Goal: Task Accomplishment & Management: Use online tool/utility

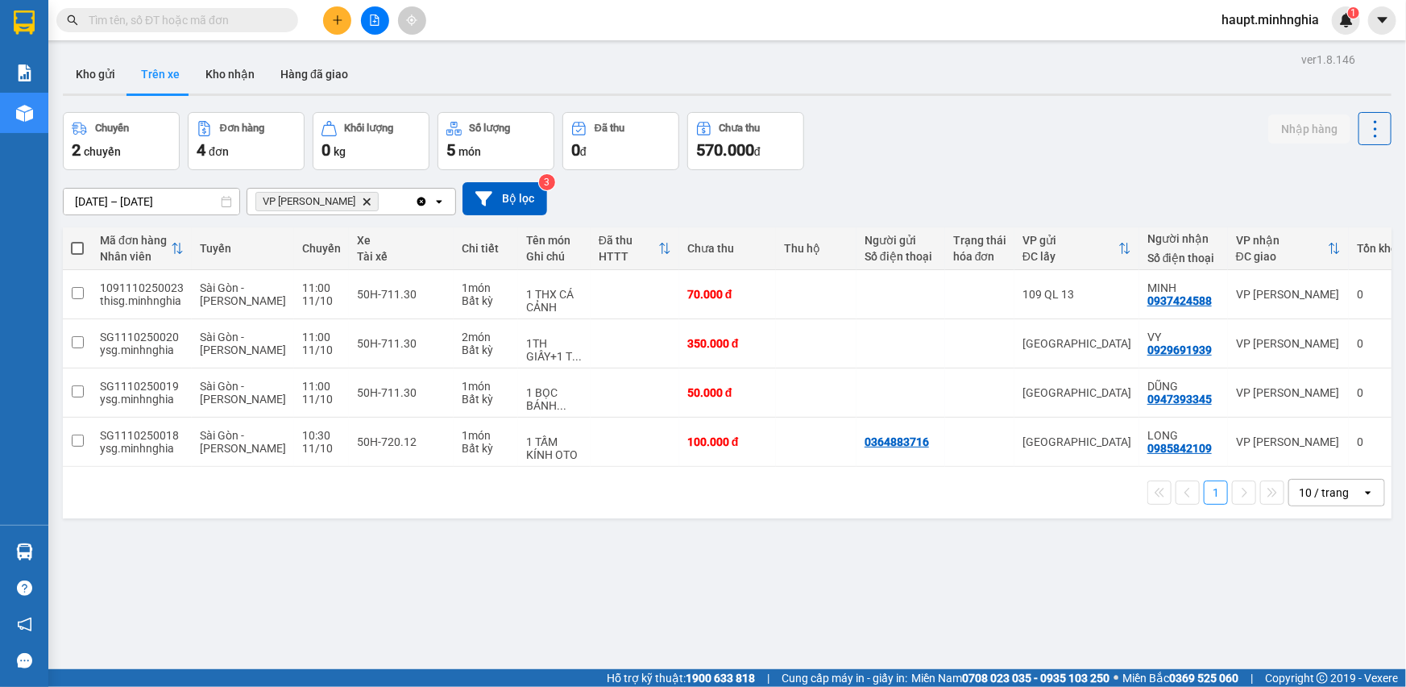
click at [522, 572] on div "ver 1.8.146 Kho gửi Trên xe Kho nhận Hàng đã giao Chuyến 2 chuyến Đơn hàng 4 đơ…" at bounding box center [727, 391] width 1342 height 687
click at [362, 201] on icon "Delete" at bounding box center [367, 202] width 10 height 10
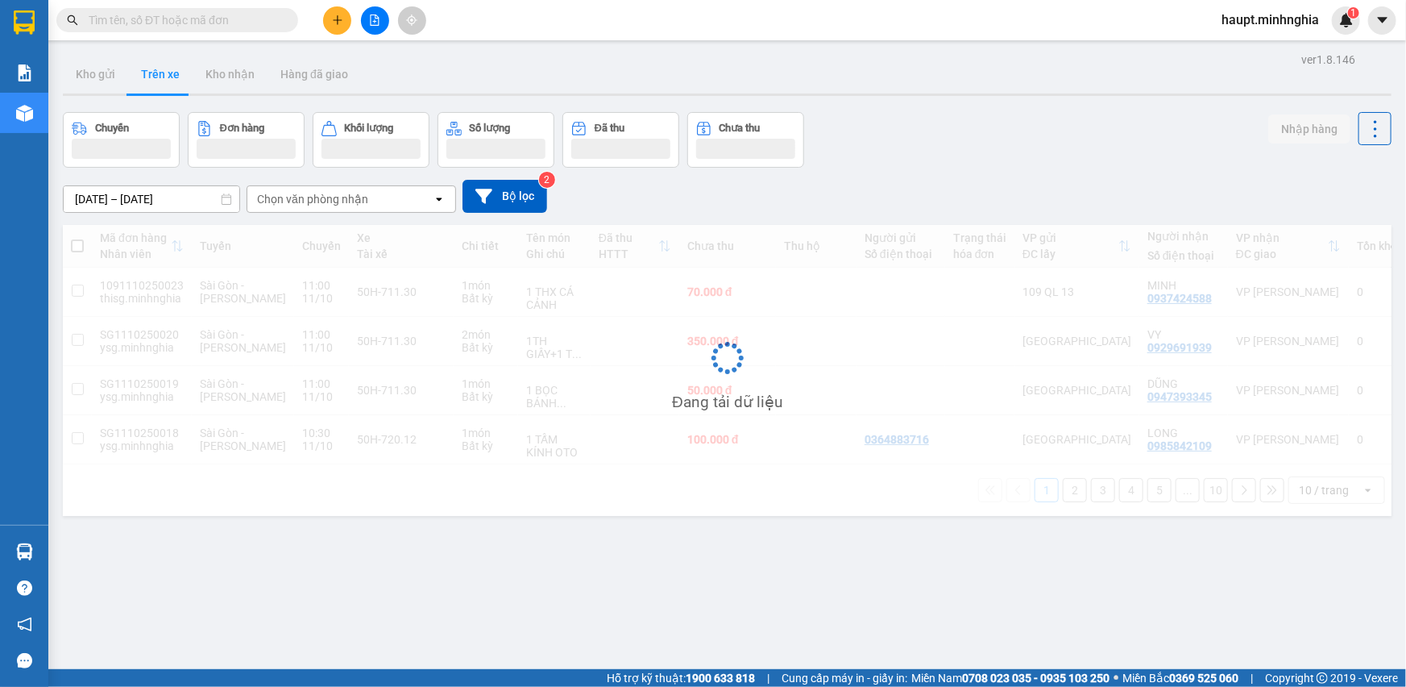
click at [341, 201] on div "Chọn văn phòng nhận" at bounding box center [312, 199] width 111 height 16
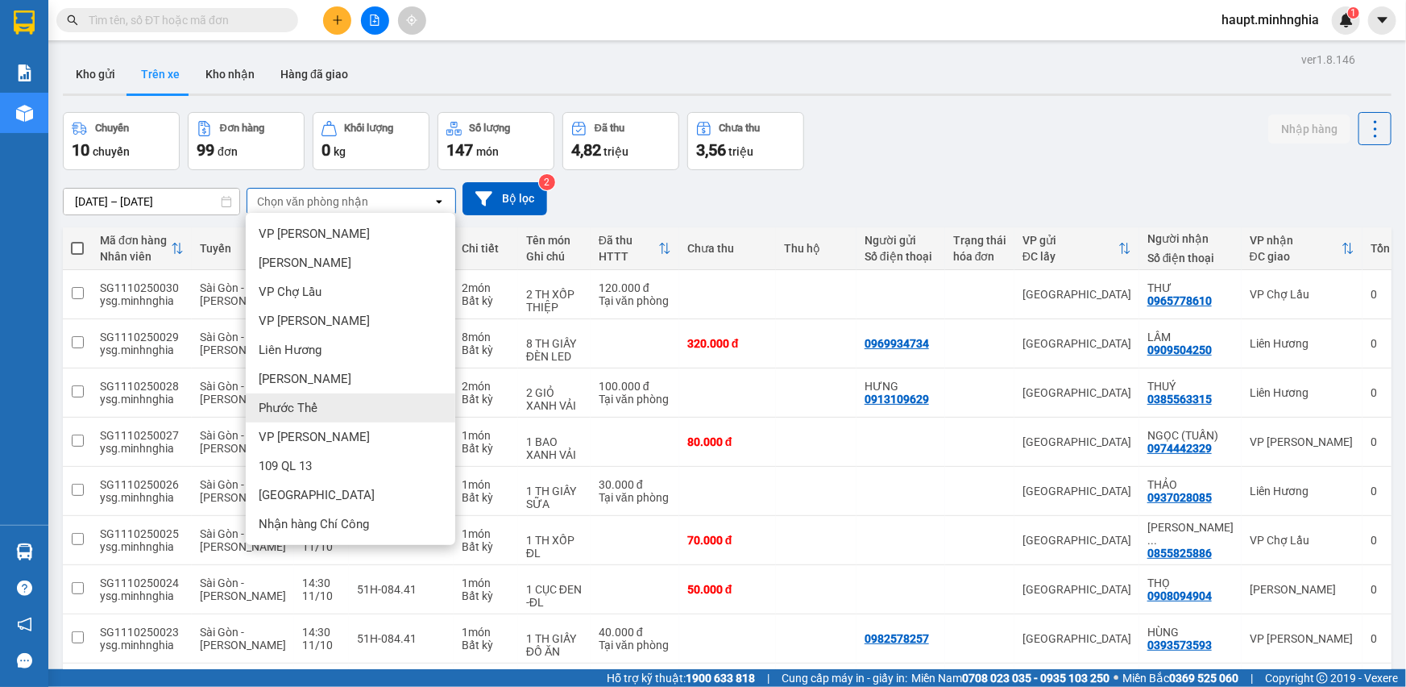
click at [346, 419] on div "Phước Thể" at bounding box center [351, 407] width 210 height 29
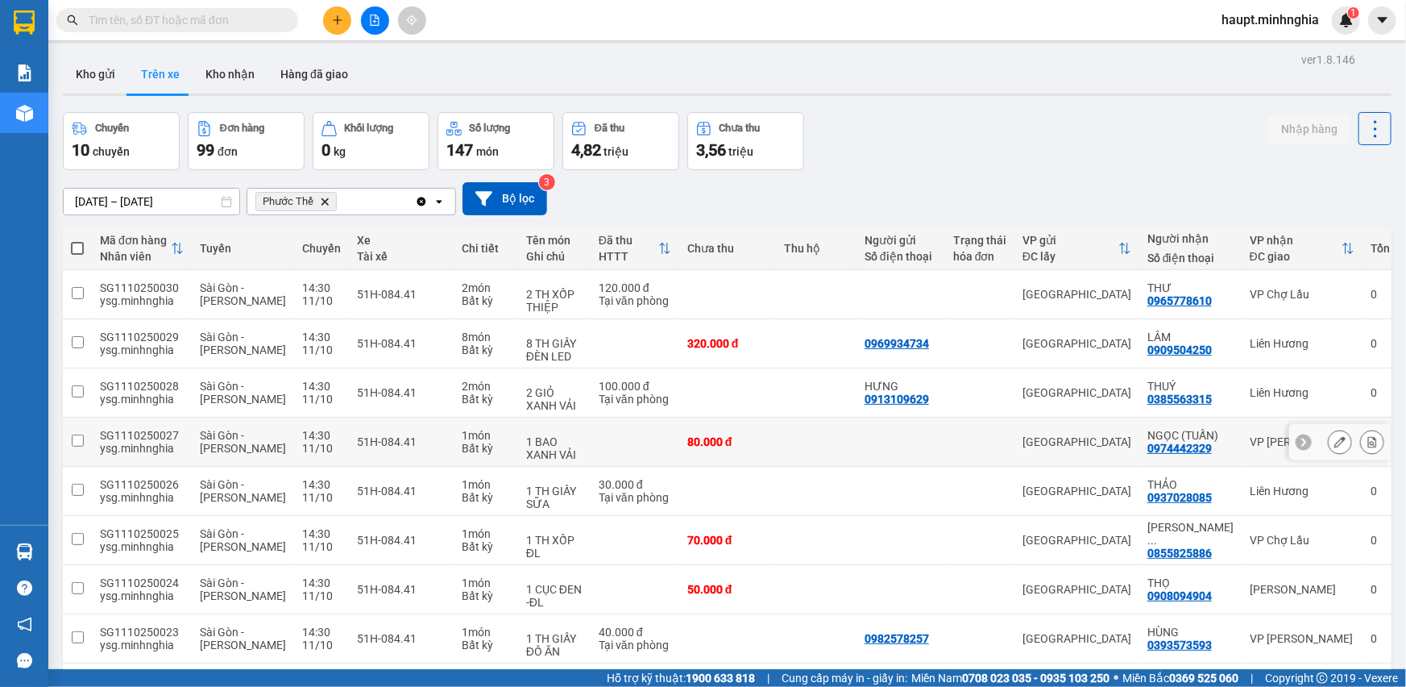
click at [349, 419] on td "51H-084.41" at bounding box center [401, 442] width 105 height 49
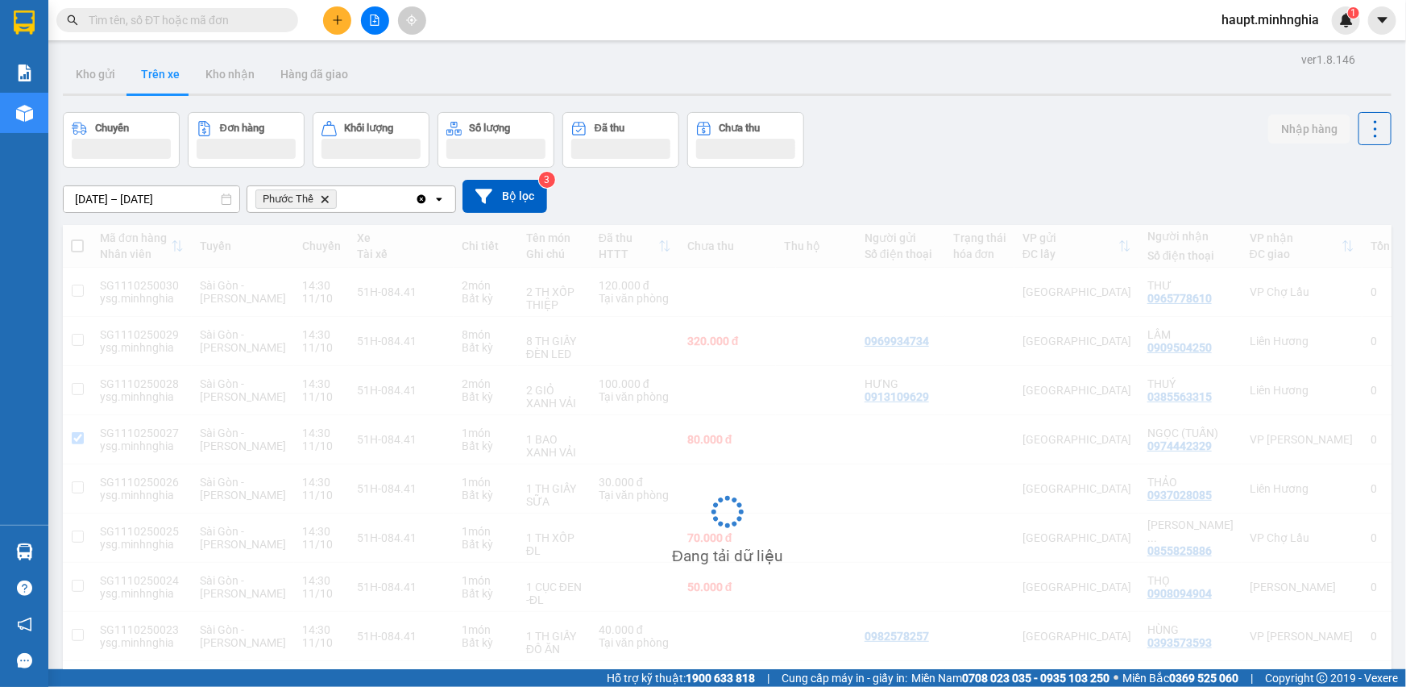
checkbox input "false"
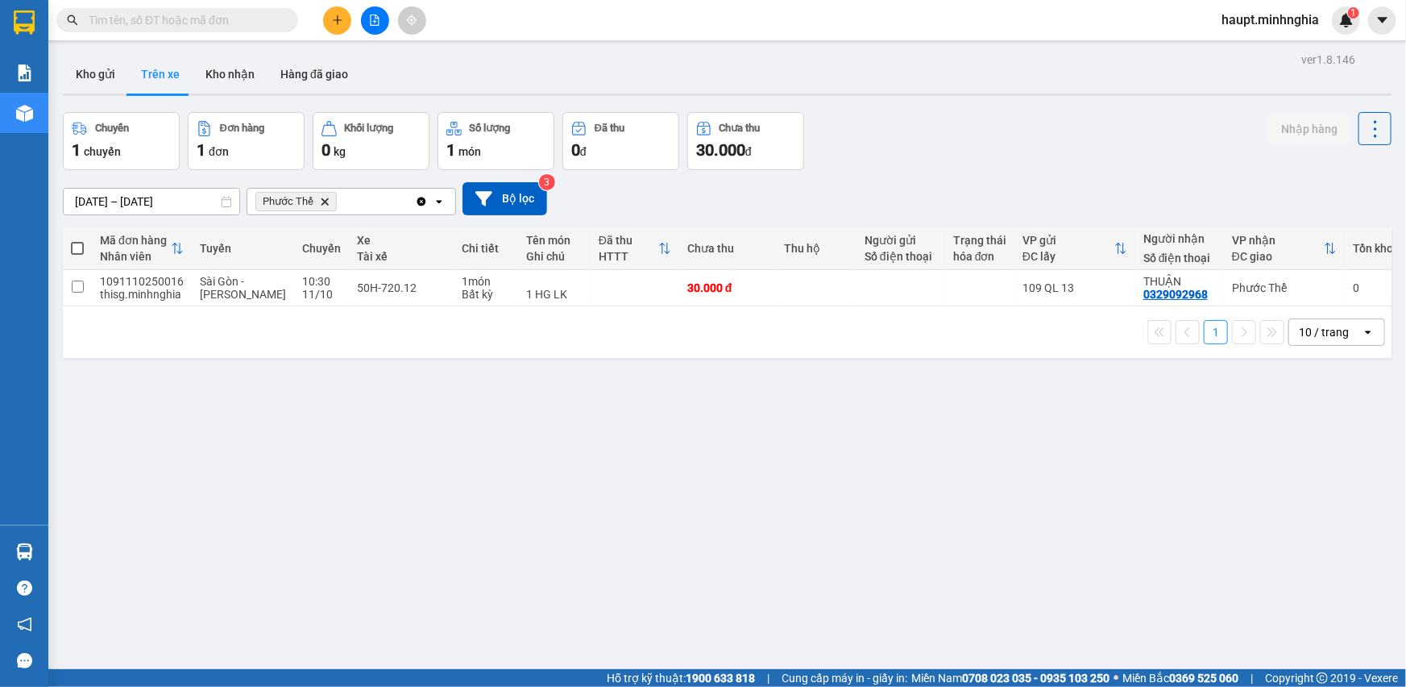
click at [320, 199] on icon "Delete" at bounding box center [325, 202] width 10 height 10
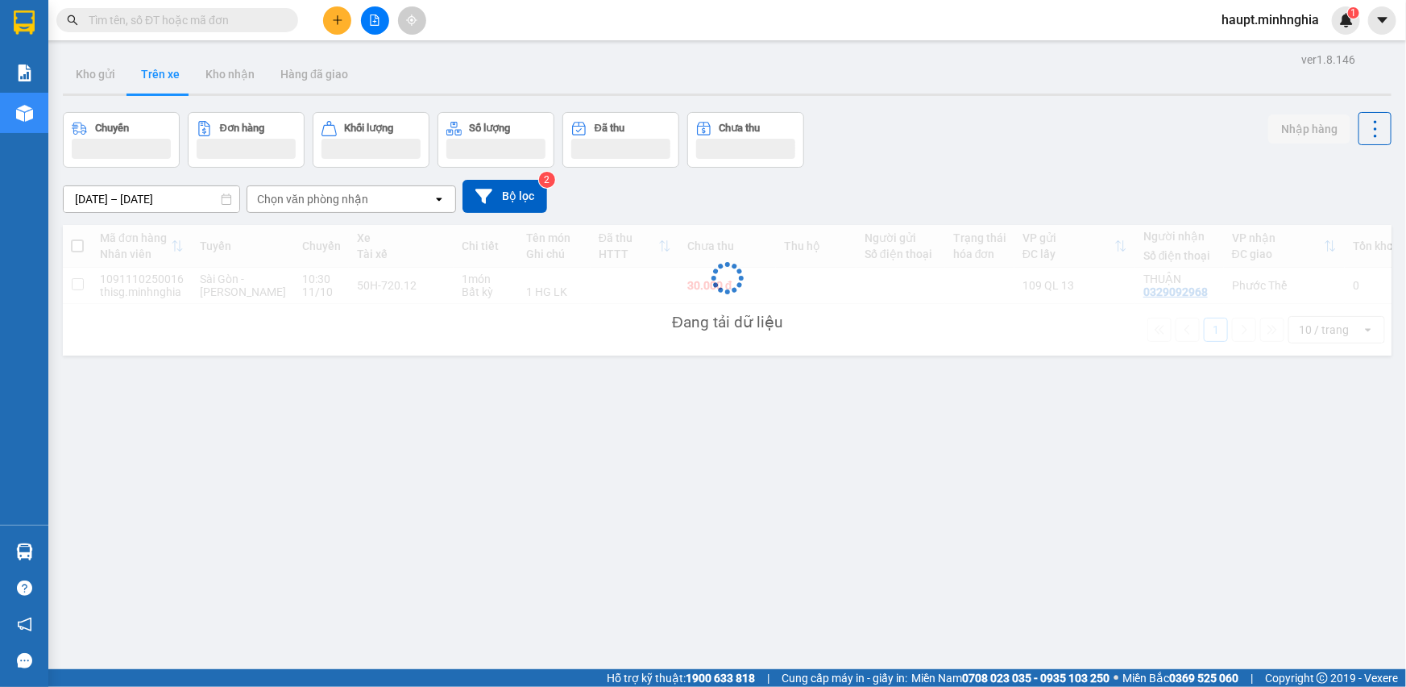
click at [322, 195] on div "Chọn văn phòng nhận" at bounding box center [312, 199] width 111 height 16
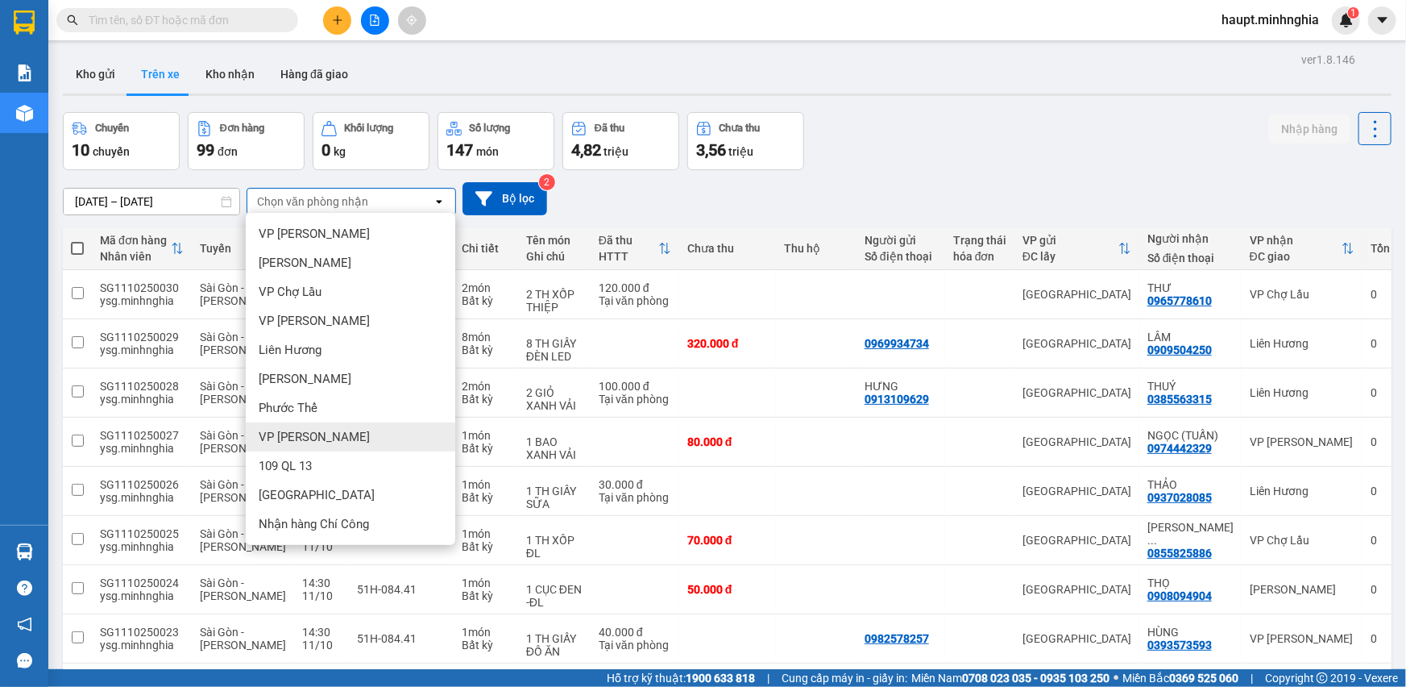
click at [357, 443] on div "VP [PERSON_NAME]" at bounding box center [351, 436] width 210 height 29
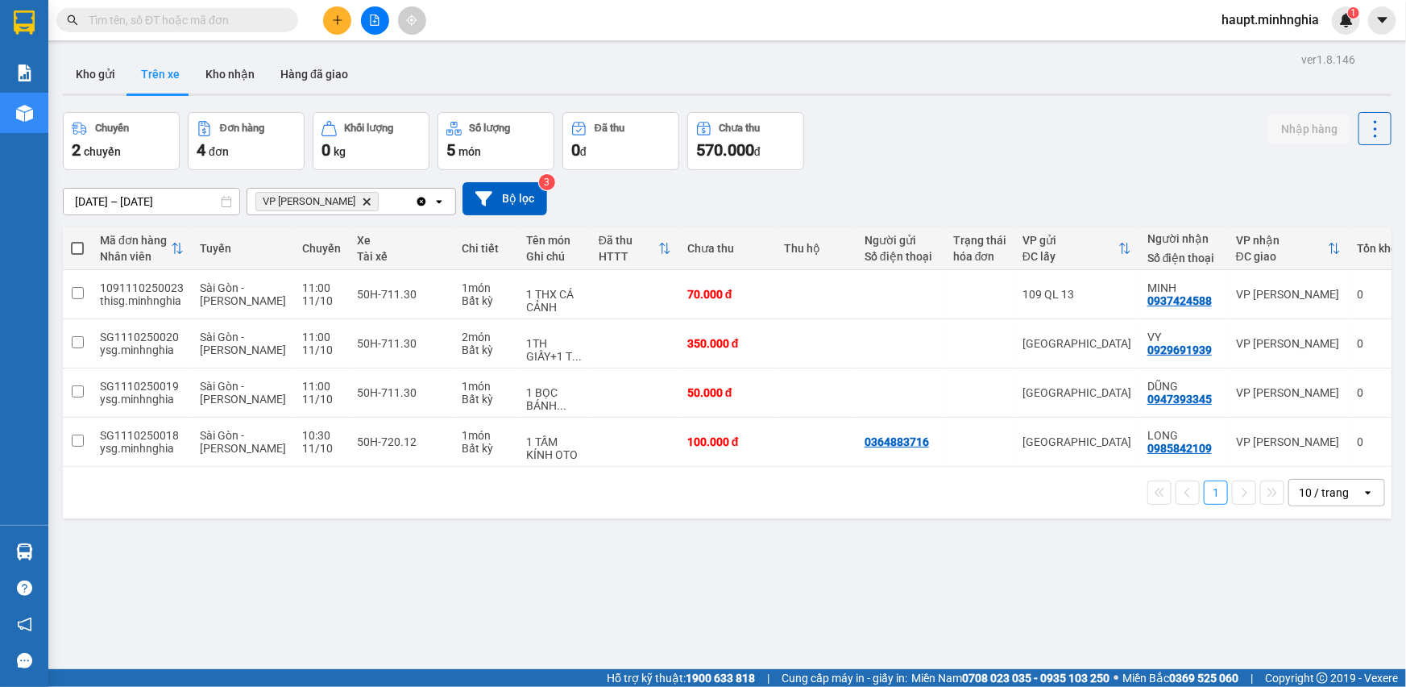
click at [362, 201] on icon "Delete" at bounding box center [367, 202] width 10 height 10
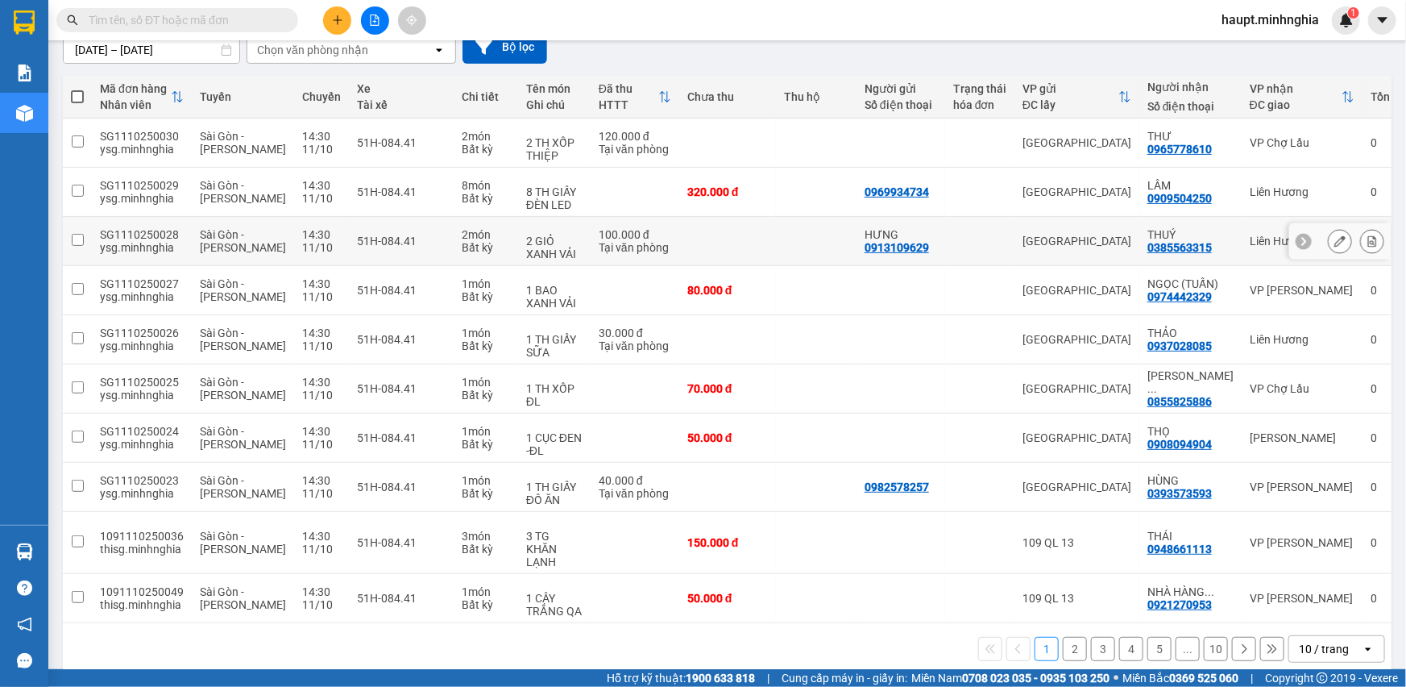
scroll to position [157, 0]
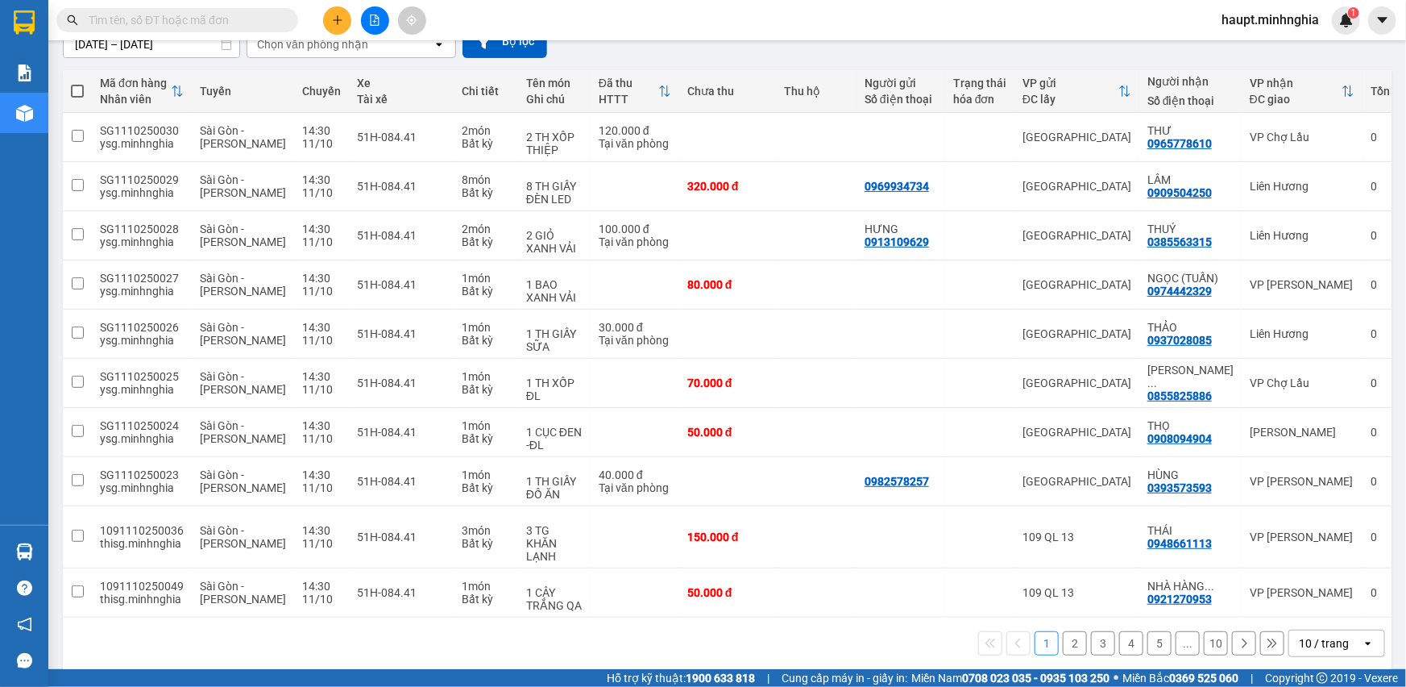
click at [1063, 631] on button "2" at bounding box center [1075, 643] width 24 height 24
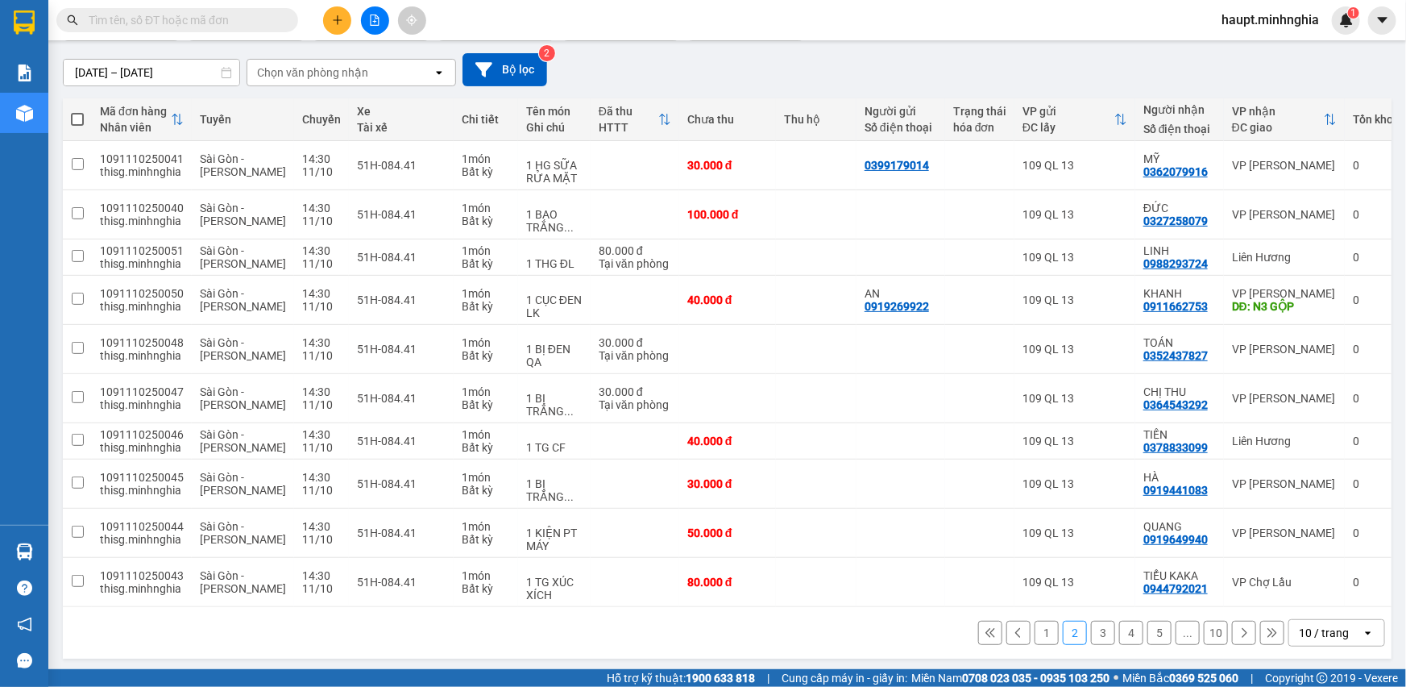
scroll to position [131, 0]
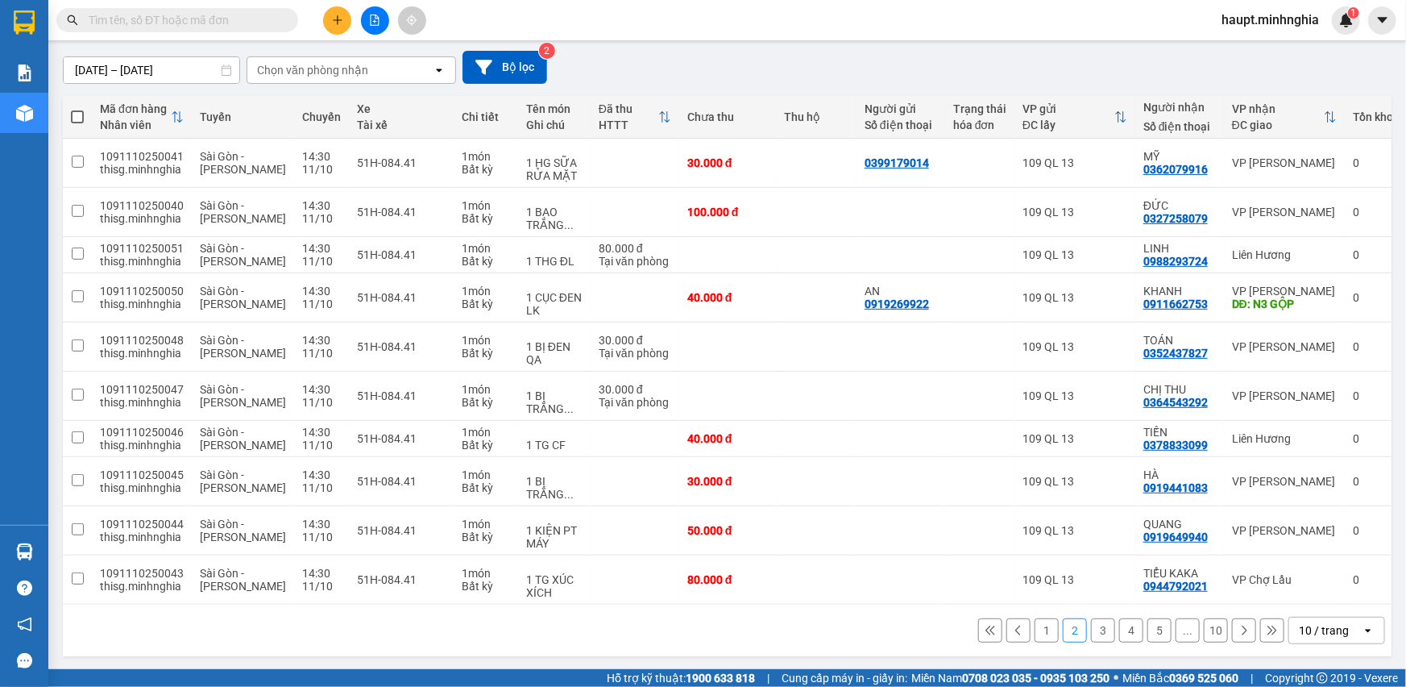
click at [1097, 624] on button "3" at bounding box center [1103, 630] width 24 height 24
